Goal: Transaction & Acquisition: Purchase product/service

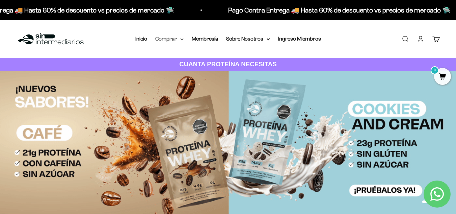
click at [176, 39] on summary "Comprar" at bounding box center [169, 38] width 28 height 9
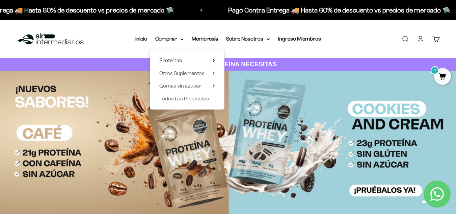
click at [177, 60] on span "Proteínas" at bounding box center [170, 60] width 23 height 6
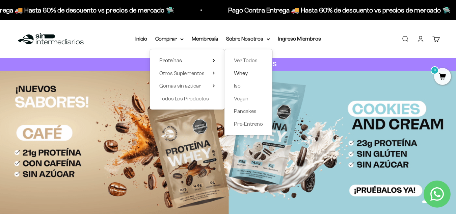
click at [242, 73] on span "Whey" at bounding box center [241, 73] width 14 height 6
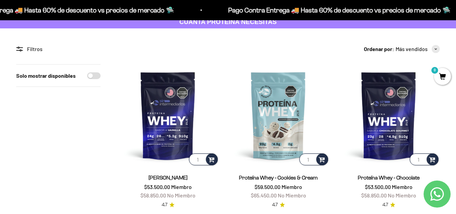
drag, startPoint x: 0, startPoint y: 0, endPoint x: 460, endPoint y: 30, distance: 460.8
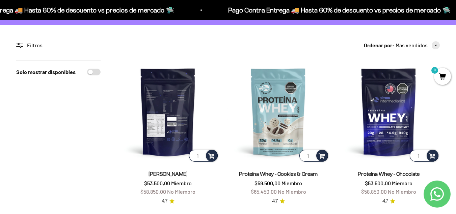
click at [176, 131] on img at bounding box center [168, 111] width 102 height 102
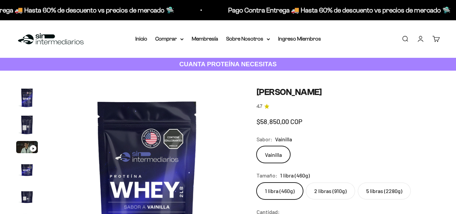
scroll to position [0, 952]
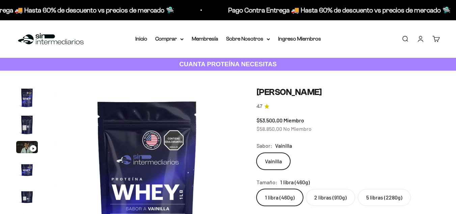
click at [329, 193] on label "2 libras (910g)" at bounding box center [330, 197] width 49 height 17
click at [257, 189] on input "2 libras (910g)" at bounding box center [256, 188] width 0 height 0
radio input "true"
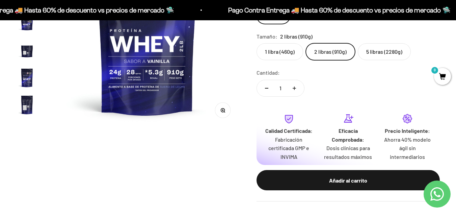
click at [294, 86] on icon "Aumentar cantidad" at bounding box center [294, 87] width 3 height 3
type input "2"
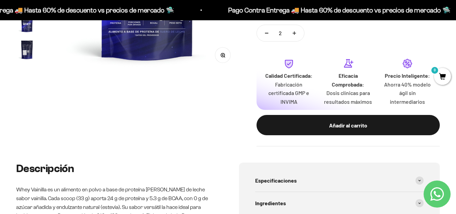
scroll to position [197, 0]
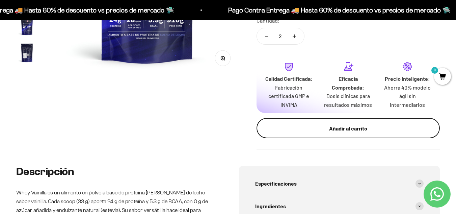
click at [380, 127] on div "Añadir al carrito" at bounding box center [348, 128] width 156 height 9
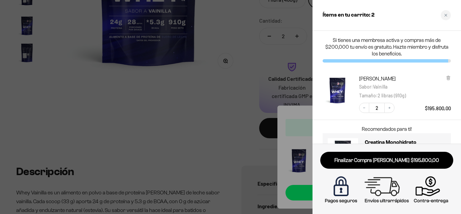
click at [241, 88] on div at bounding box center [230, 107] width 461 height 214
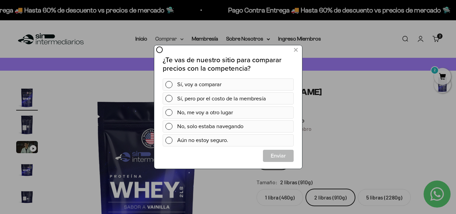
scroll to position [0, 0]
click at [122, 61] on div at bounding box center [71, 62] width 142 height 125
click at [295, 49] on icon at bounding box center [296, 50] width 4 height 9
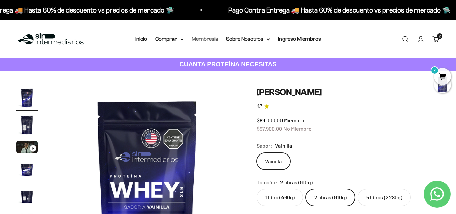
click at [213, 41] on link "Membresía" at bounding box center [205, 39] width 26 height 6
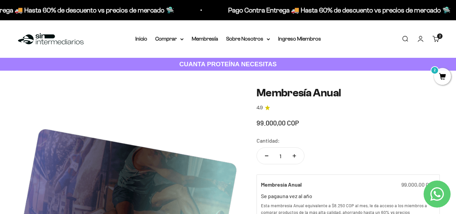
drag, startPoint x: 459, startPoint y: 26, endPoint x: 461, endPoint y: -17, distance: 43.6
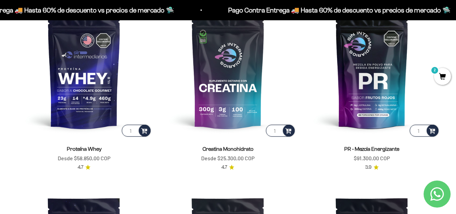
drag, startPoint x: 458, startPoint y: 16, endPoint x: 461, endPoint y: 35, distance: 19.7
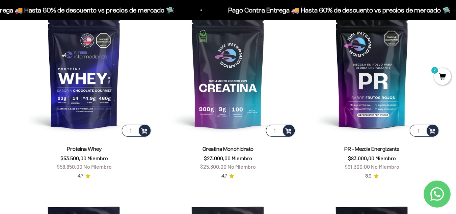
scroll to position [268, 0]
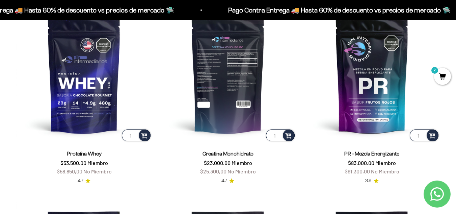
click at [234, 91] on img at bounding box center [228, 74] width 136 height 136
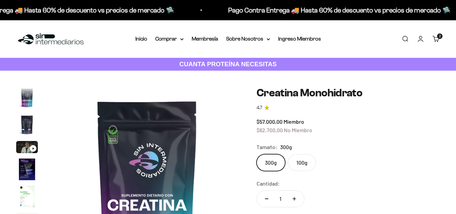
scroll to position [28, 0]
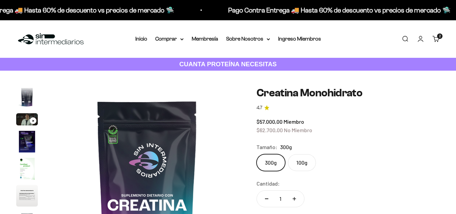
drag, startPoint x: 458, startPoint y: 22, endPoint x: 340, endPoint y: 89, distance: 135.9
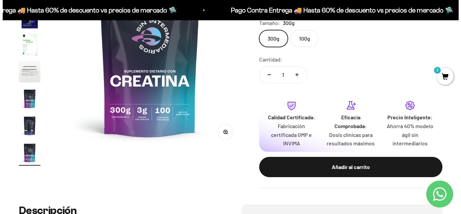
scroll to position [0, 0]
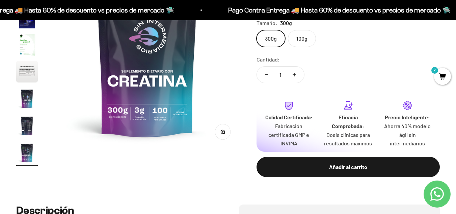
click at [295, 72] on button "Aumentar cantidad" at bounding box center [295, 75] width 20 height 16
type input "2"
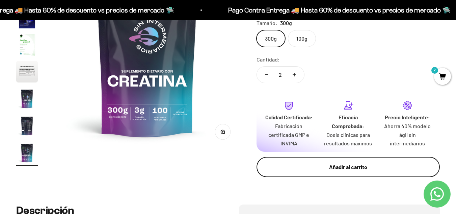
click at [326, 165] on div "Añadir al carrito" at bounding box center [348, 166] width 156 height 9
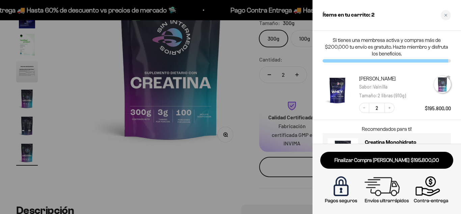
scroll to position [0, 1545]
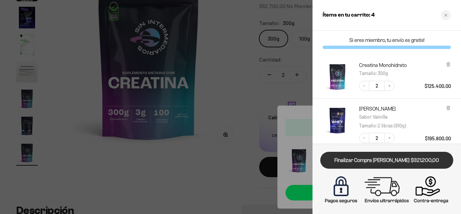
click at [399, 161] on link "Finalizar Compra [PERSON_NAME] $321.200,00" at bounding box center [386, 160] width 133 height 17
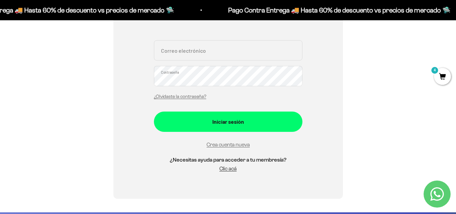
scroll to position [145, 0]
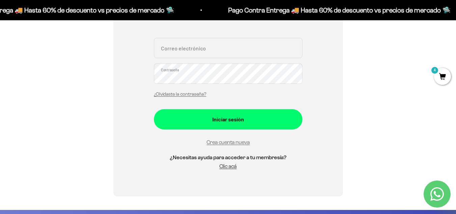
drag, startPoint x: 458, startPoint y: 26, endPoint x: 461, endPoint y: 65, distance: 38.9
click at [234, 140] on link "Crea cuenta nueva" at bounding box center [228, 142] width 43 height 6
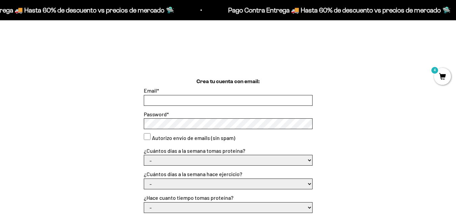
drag, startPoint x: 458, startPoint y: 38, endPoint x: 461, endPoint y: 69, distance: 31.1
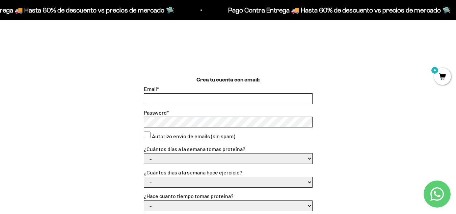
click at [252, 98] on input "Email *" at bounding box center [228, 99] width 168 height 10
type input "[EMAIL_ADDRESS][DOMAIN_NAME]"
click at [148, 133] on consent"] "Autorizo envío de emails (sin spam)" at bounding box center [147, 134] width 7 height 7
checkbox consent"] "true"
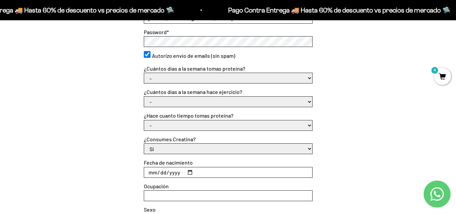
scroll to position [222, 0]
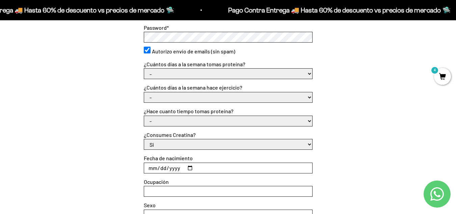
click at [295, 75] on select "- 1 o 2 3 a 5 6 o 7" at bounding box center [228, 74] width 168 height 10
select select "3 a 5"
click at [144, 69] on select "- 1 o 2 3 a 5 6 o 7" at bounding box center [228, 74] width 168 height 10
click at [302, 96] on select "- No hago 1 a 2 días 3 a 5 días 6 o 7 días" at bounding box center [228, 97] width 168 height 10
select select "3 a 5 días"
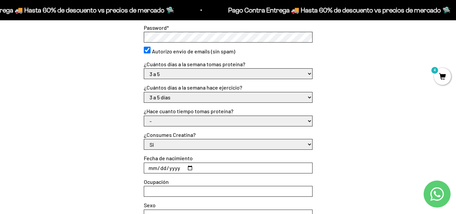
click at [144, 92] on select "- No hago 1 a 2 días 3 a 5 días 6 o 7 días" at bounding box center [228, 97] width 168 height 10
click at [304, 123] on select "- Apenas estoy empezando Menos de 6 meses Más de 6 meses Hace más de un año" at bounding box center [228, 121] width 168 height 10
select select "Apenas estoy empezando"
click at [144, 116] on select "- Apenas estoy empezando Menos de 6 meses Más de 6 meses Hace más de un año" at bounding box center [228, 121] width 168 height 10
click at [306, 143] on select "Si No" at bounding box center [228, 144] width 168 height 10
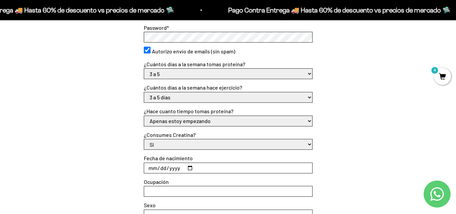
select select "No"
click at [144, 139] on select "Si No" at bounding box center [228, 144] width 168 height 10
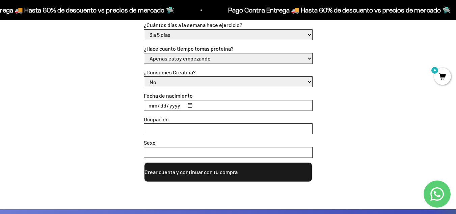
scroll to position [289, 0]
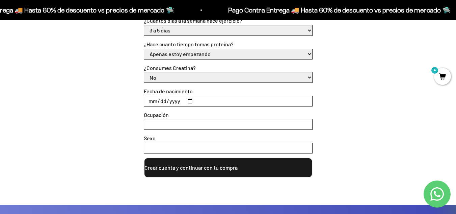
click at [151, 104] on input "Fecha de nacimiento" at bounding box center [228, 101] width 168 height 10
type input "[DATE]"
click at [158, 128] on input "Ocupación" at bounding box center [228, 124] width 168 height 10
type input "Profesional"
click at [166, 150] on input "Sexo" at bounding box center [228, 148] width 168 height 10
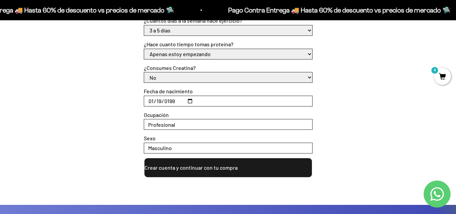
type input "Masculino"
click at [185, 166] on button "Crear cuenta y continuar con tu compra" at bounding box center [228, 167] width 169 height 20
